Goal: Information Seeking & Learning: Learn about a topic

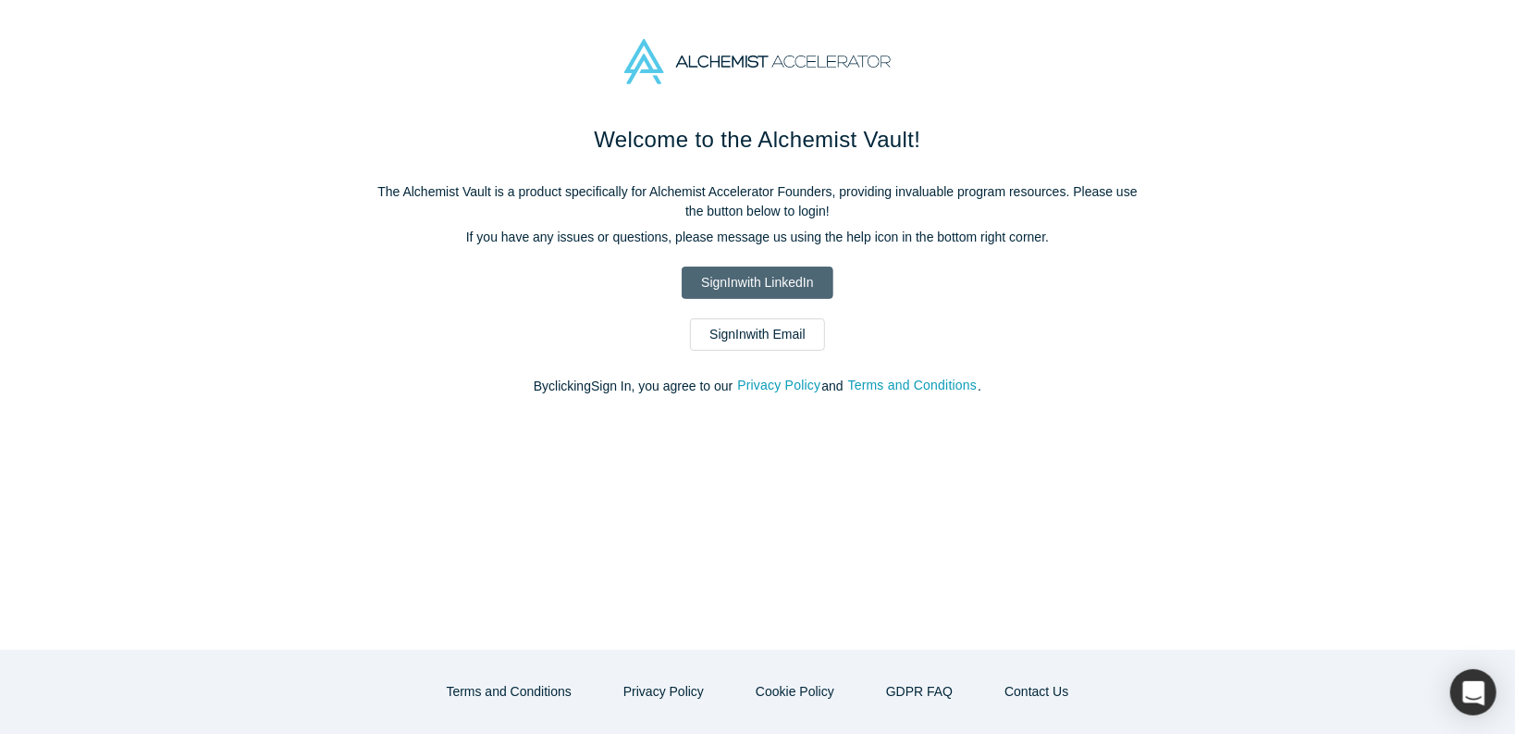
click at [802, 278] on link "Sign In with LinkedIn" at bounding box center [757, 282] width 151 height 32
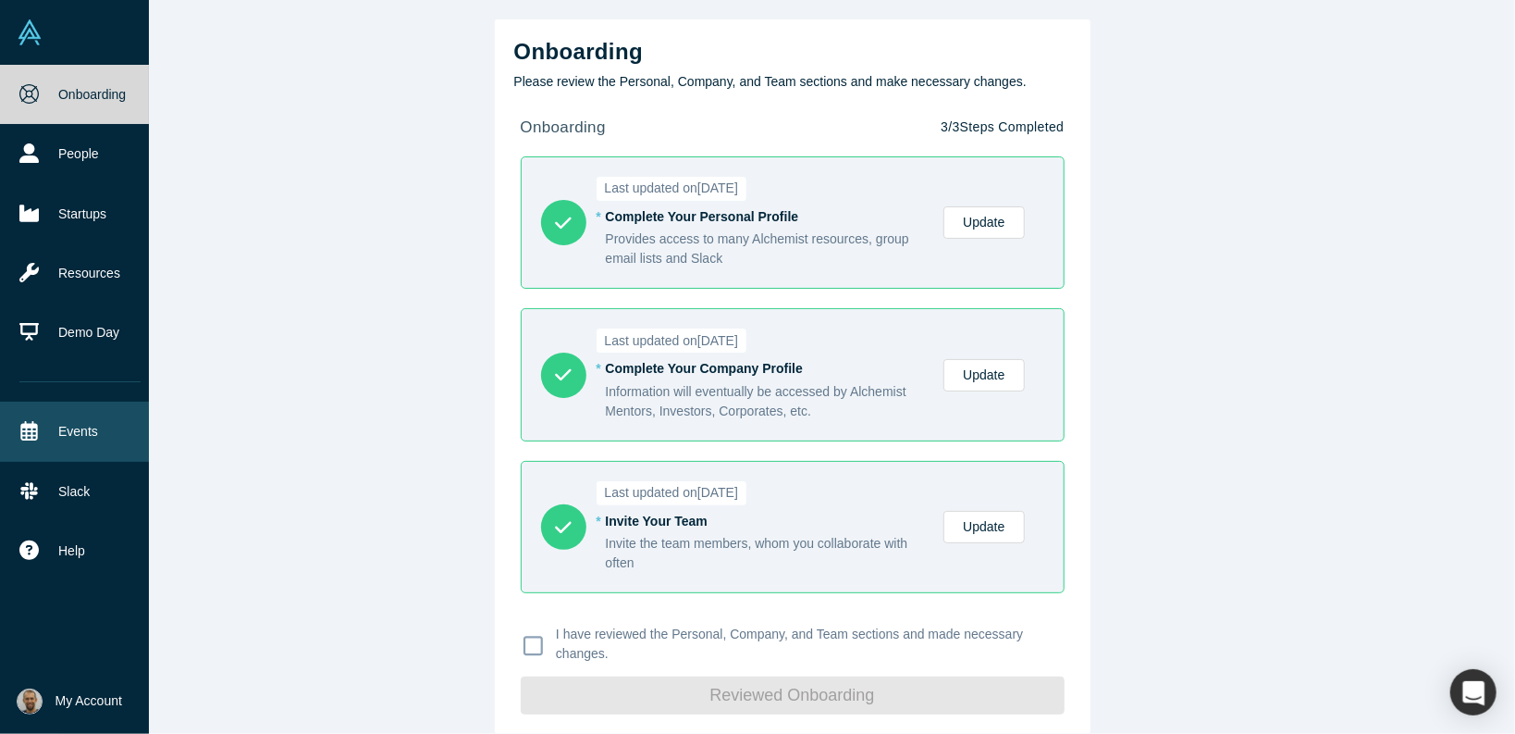
click at [105, 438] on link "Events" at bounding box center [80, 430] width 160 height 59
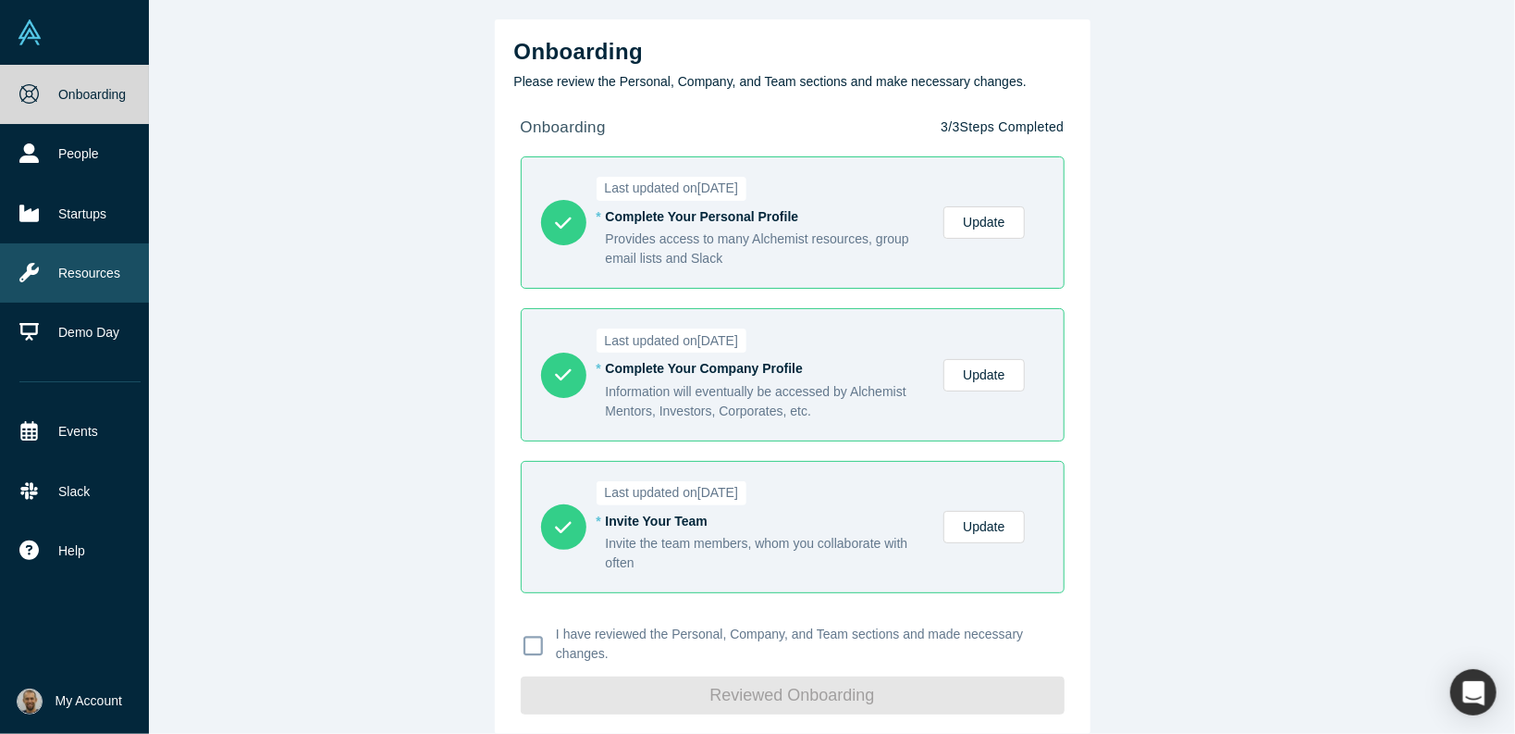
click at [108, 264] on link "Resources" at bounding box center [80, 272] width 160 height 59
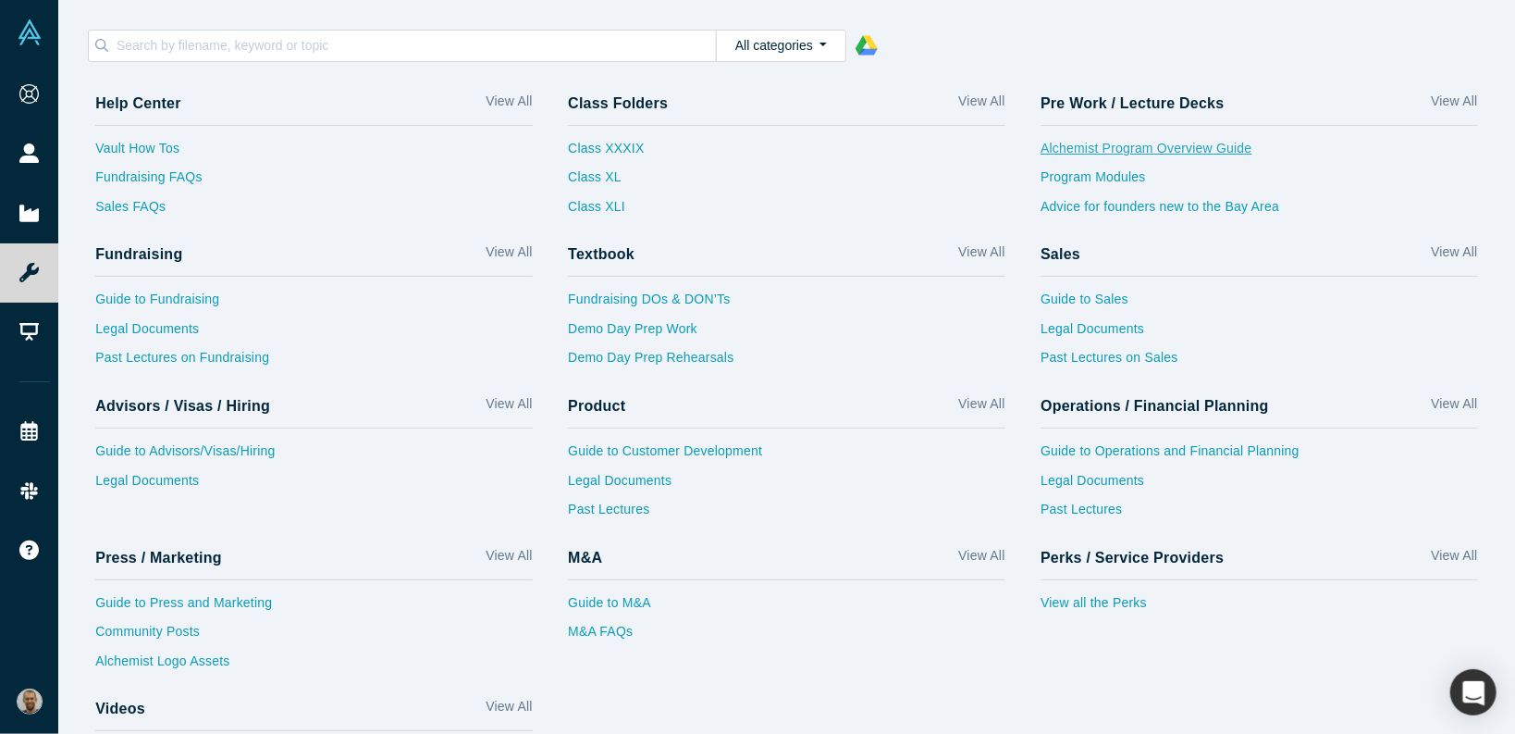
click at [1088, 144] on link "Alchemist Program Overview Guide" at bounding box center [1260, 154] width 438 height 30
